Goal: Task Accomplishment & Management: Use online tool/utility

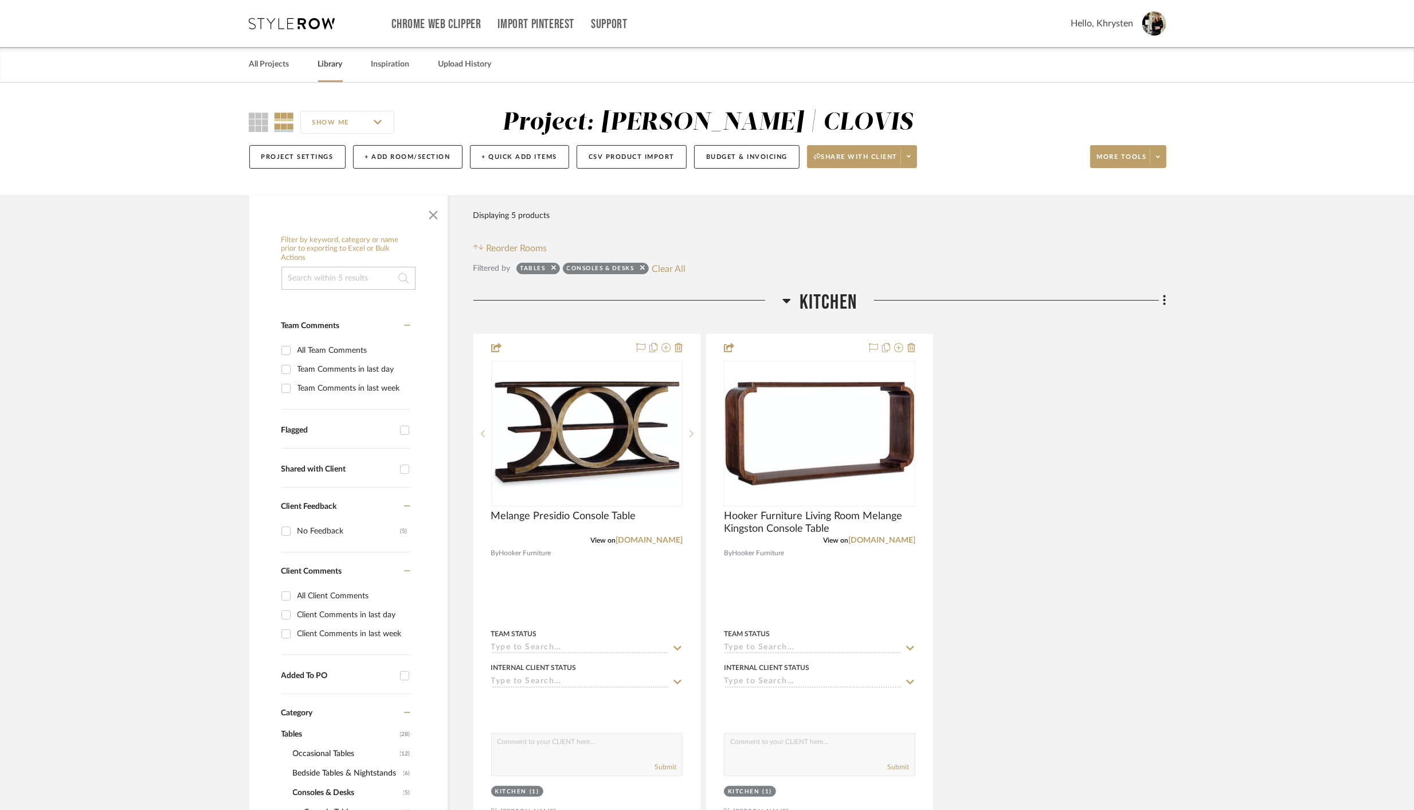
click at [324, 64] on link "Library" at bounding box center [330, 64] width 25 height 15
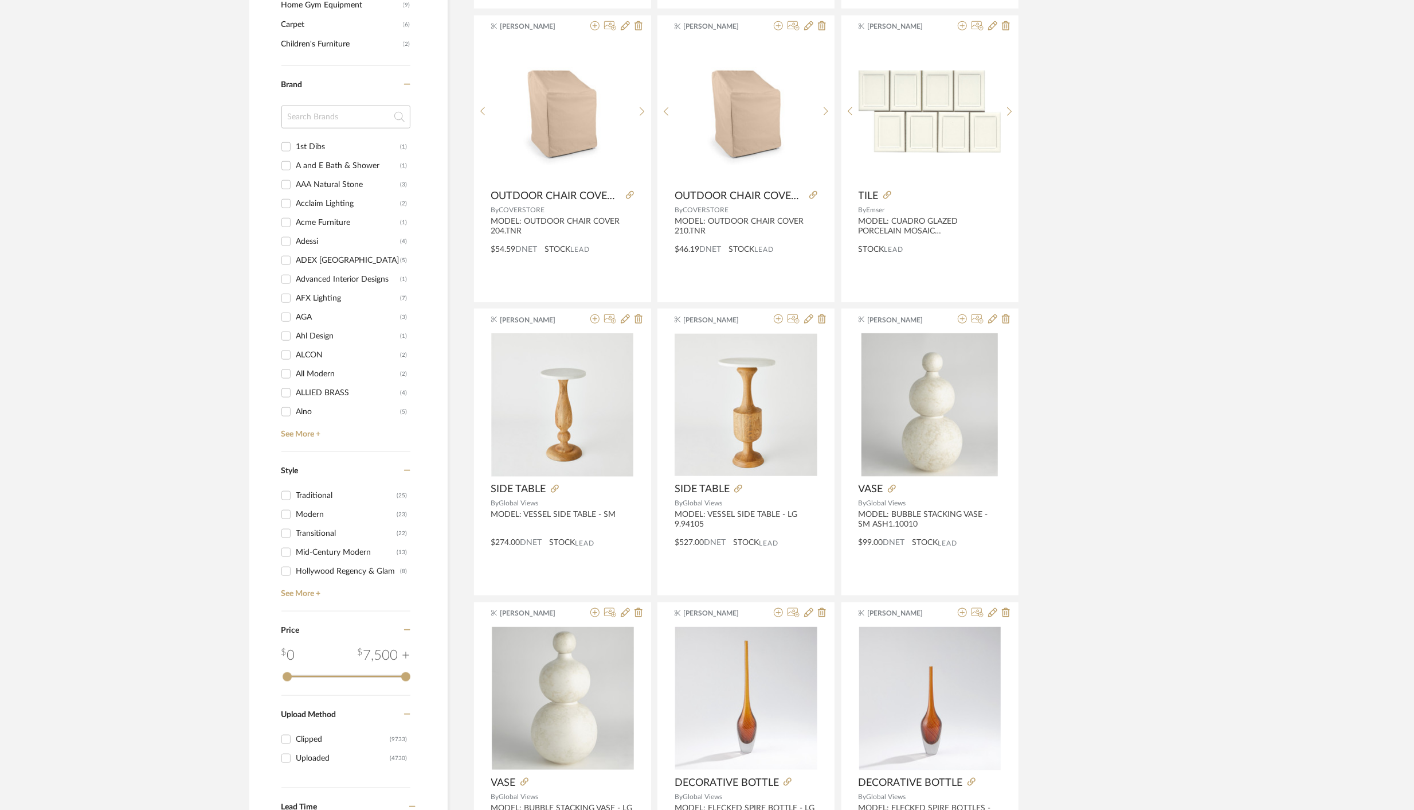
scroll to position [1081, 0]
click at [318, 118] on input at bounding box center [346, 119] width 129 height 23
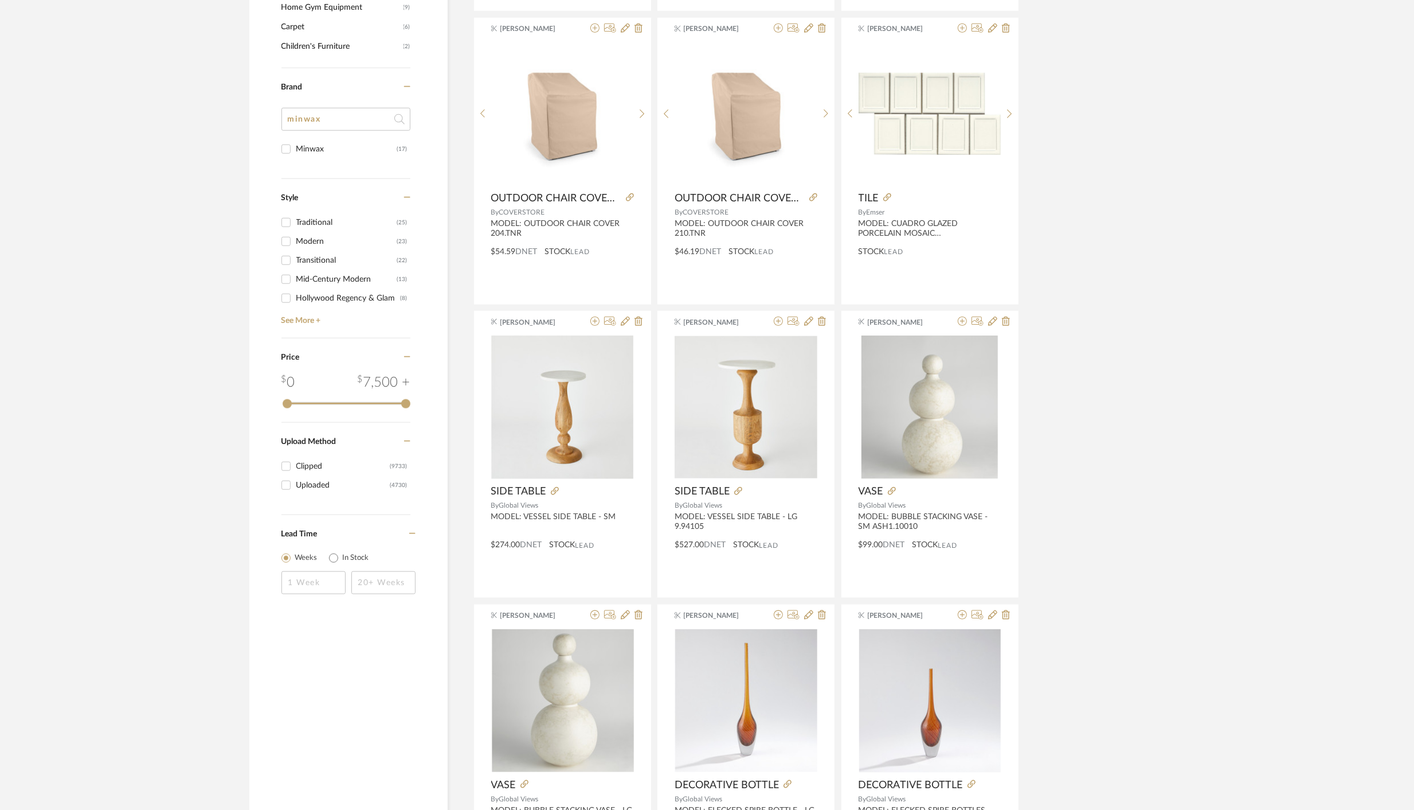
type input "minwax"
click at [286, 149] on input "Minwax (17)" at bounding box center [286, 149] width 18 height 18
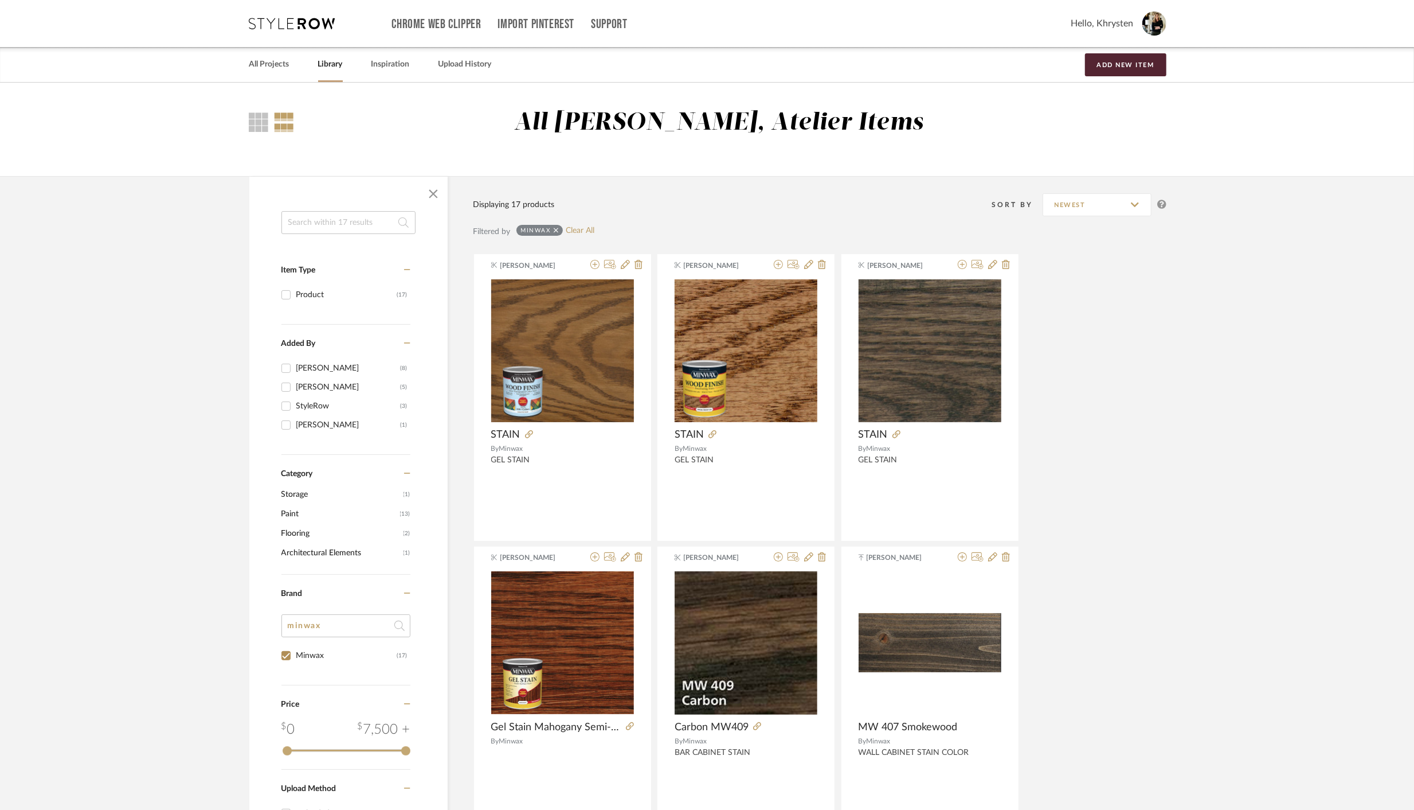
click at [366, 226] on input at bounding box center [349, 222] width 134 height 23
click at [581, 232] on link "Clear All" at bounding box center [580, 231] width 29 height 10
checkbox input "false"
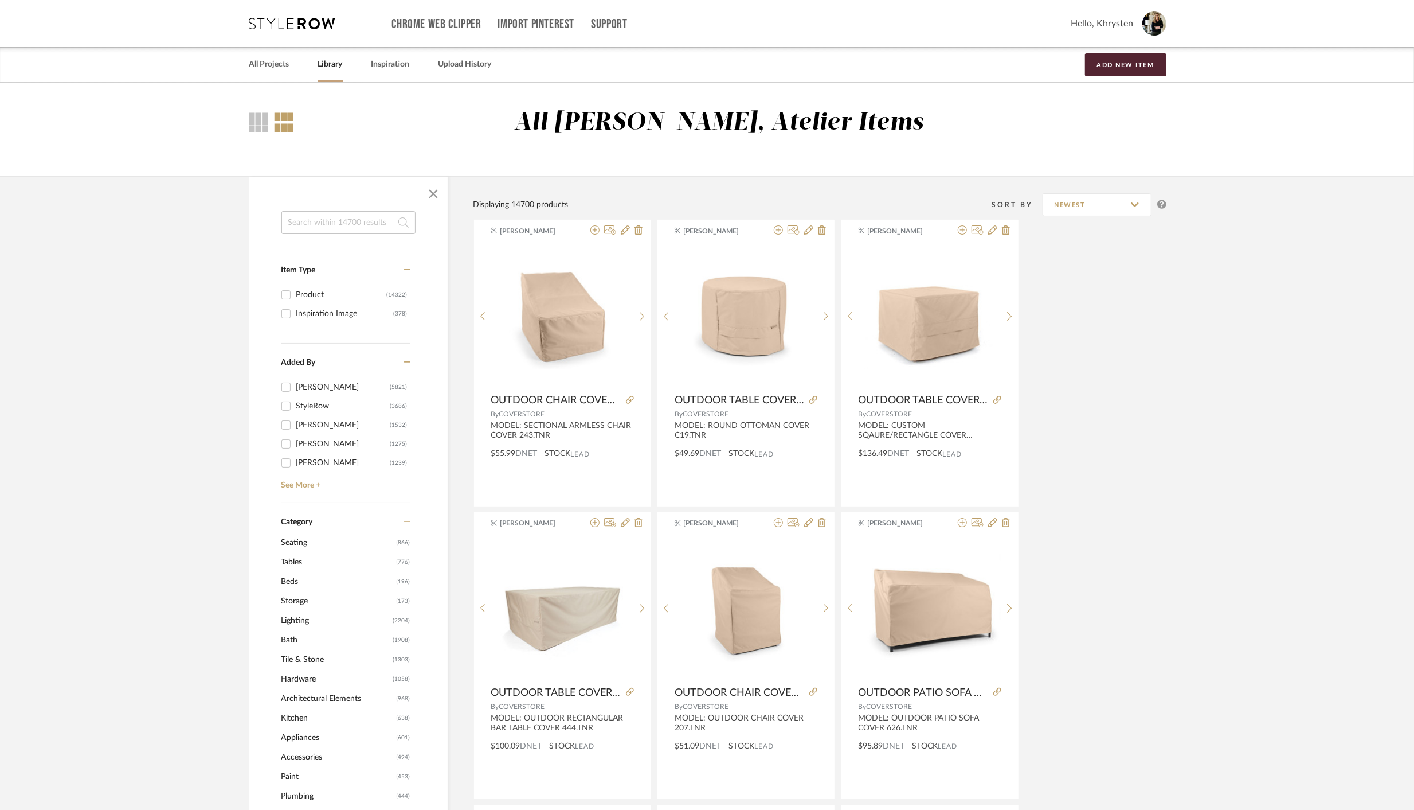
click at [320, 226] on input at bounding box center [349, 222] width 134 height 23
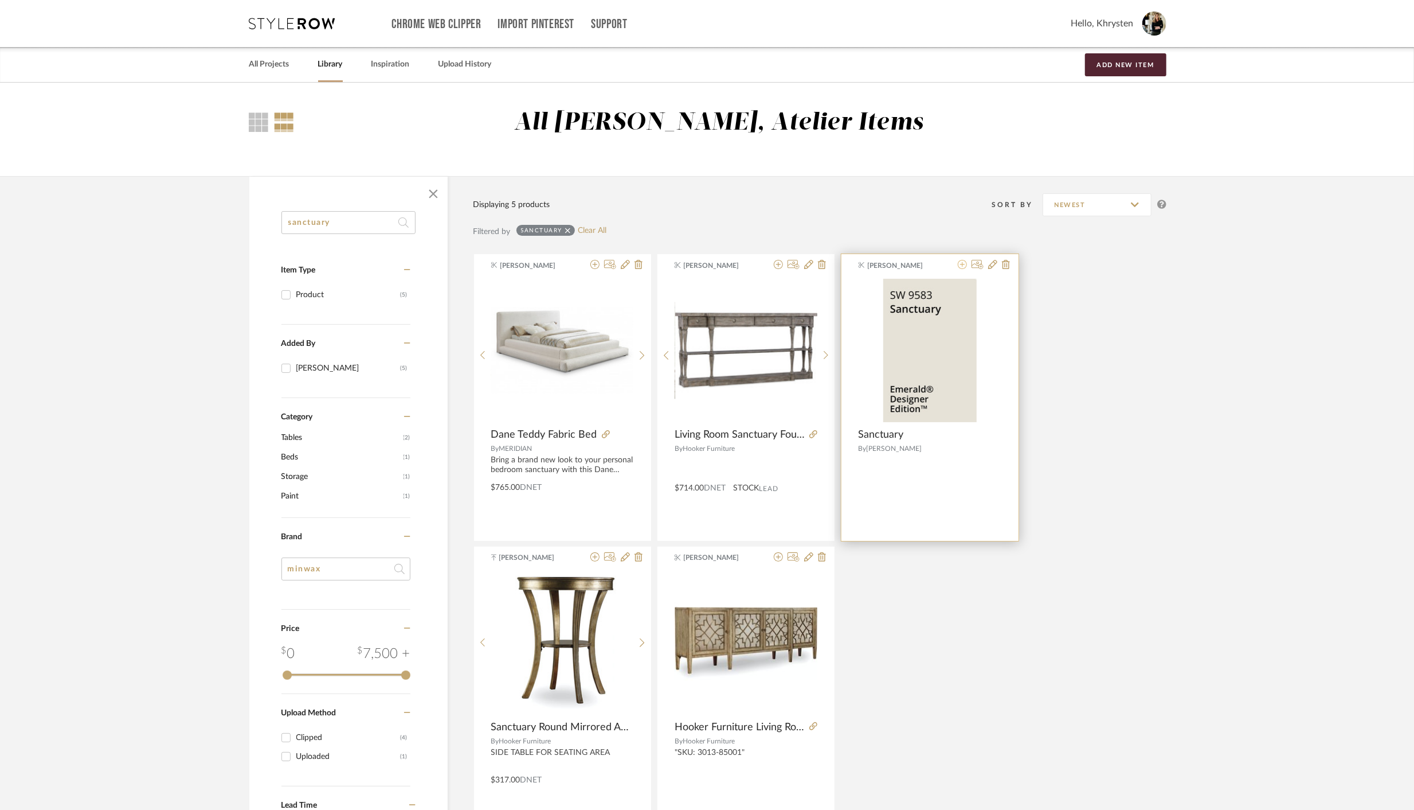
type input "sanctuary"
click at [964, 265] on icon at bounding box center [962, 264] width 9 height 9
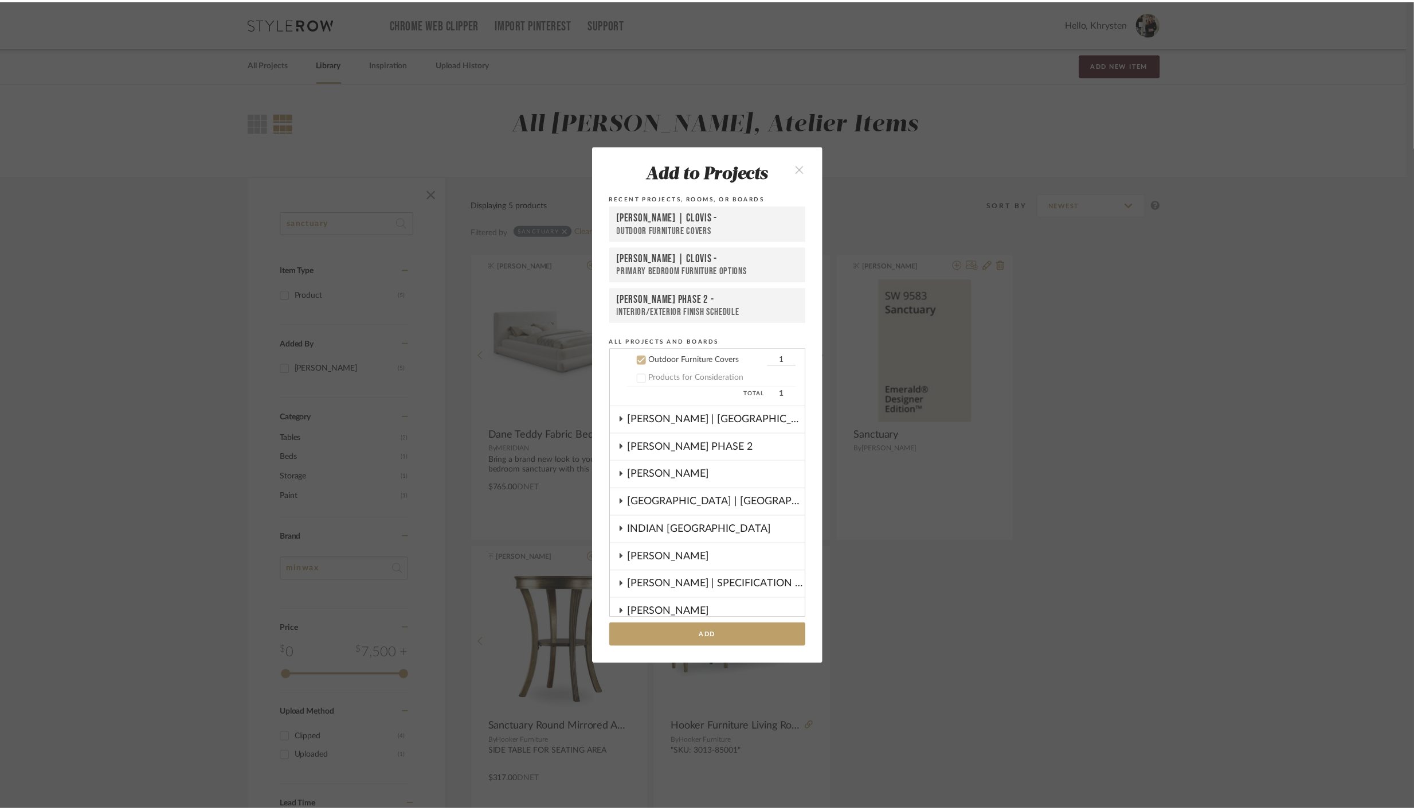
scroll to position [725, 0]
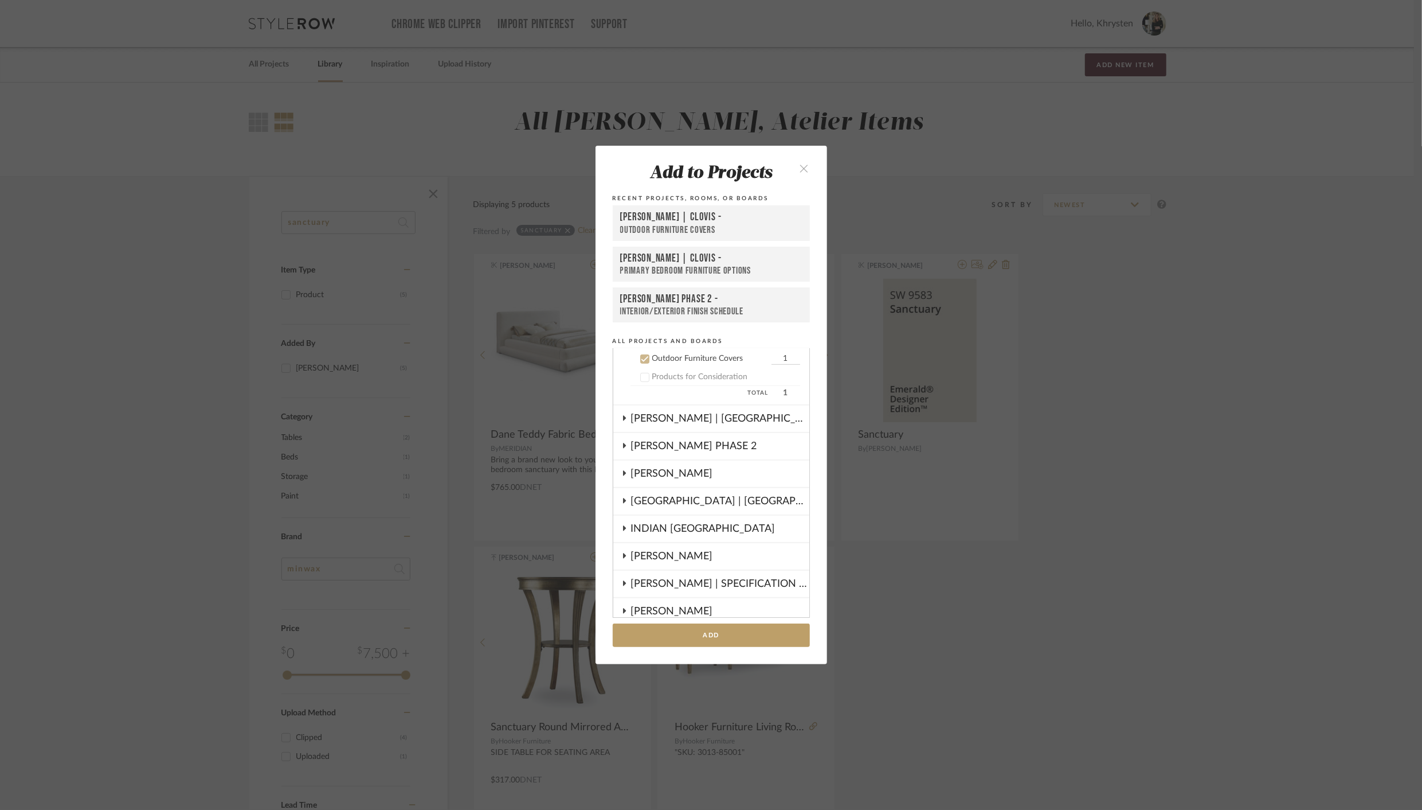
click at [641, 359] on icon at bounding box center [644, 359] width 7 height 6
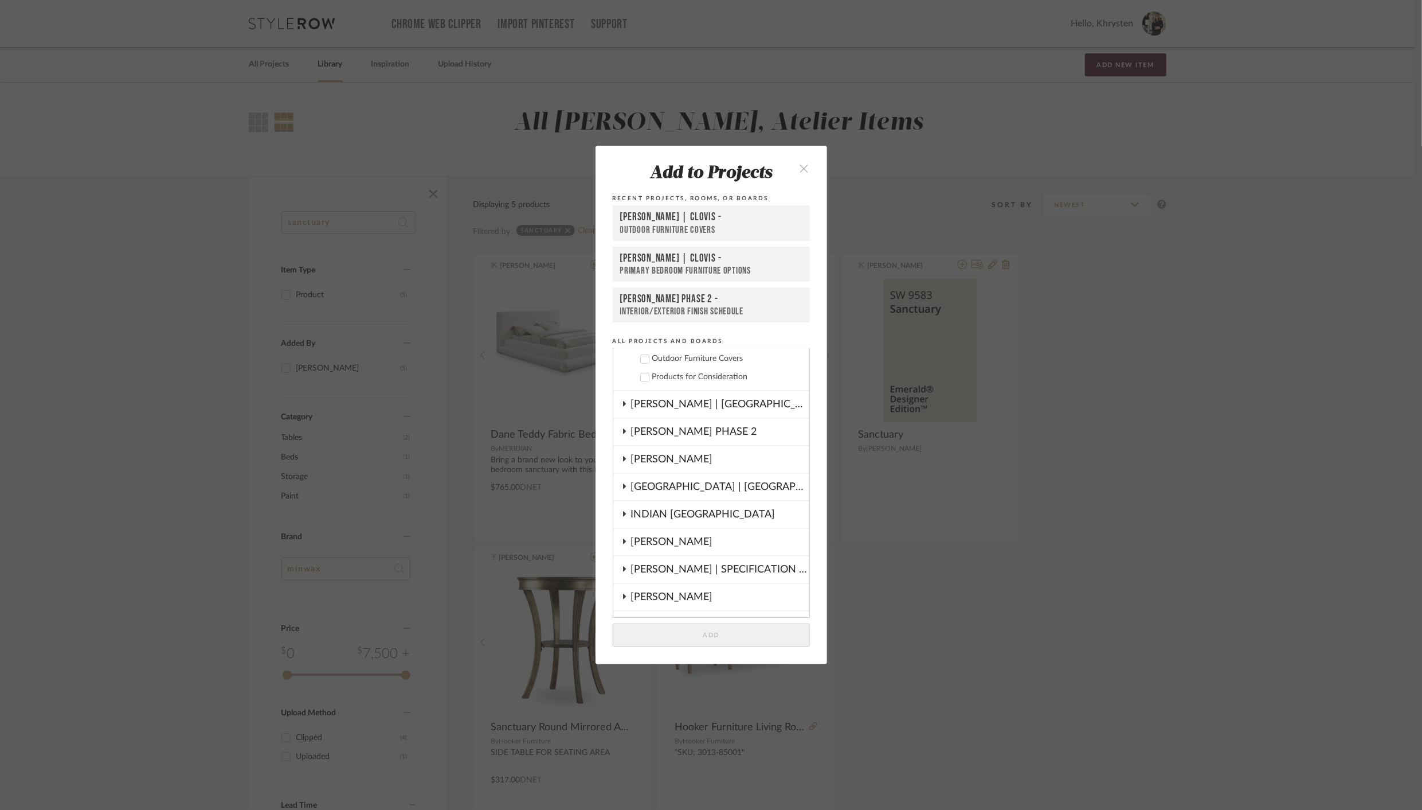
click at [623, 433] on icon at bounding box center [624, 431] width 9 height 6
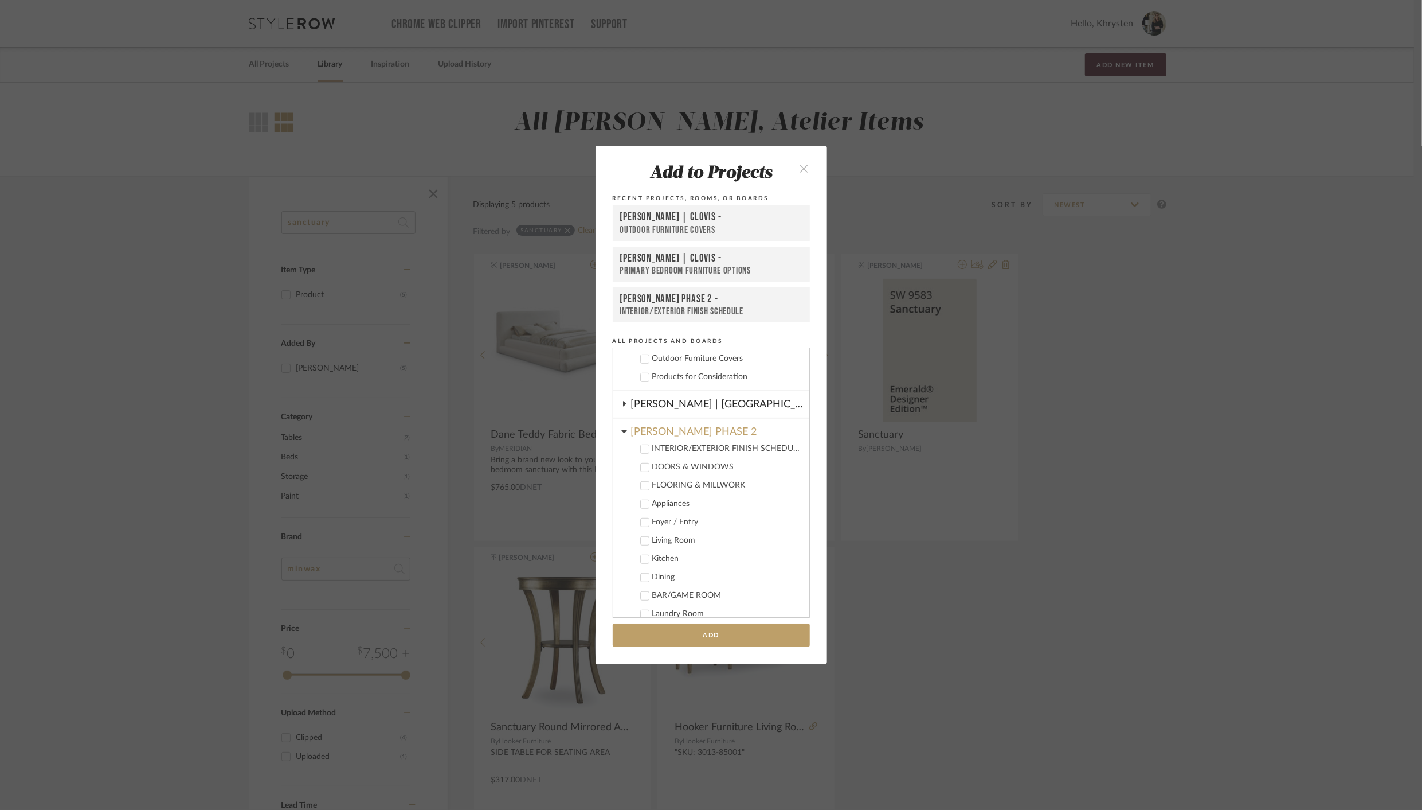
click at [641, 449] on icon at bounding box center [644, 449] width 7 height 6
click at [699, 631] on button "Add" at bounding box center [711, 635] width 197 height 24
